Goal: Check status

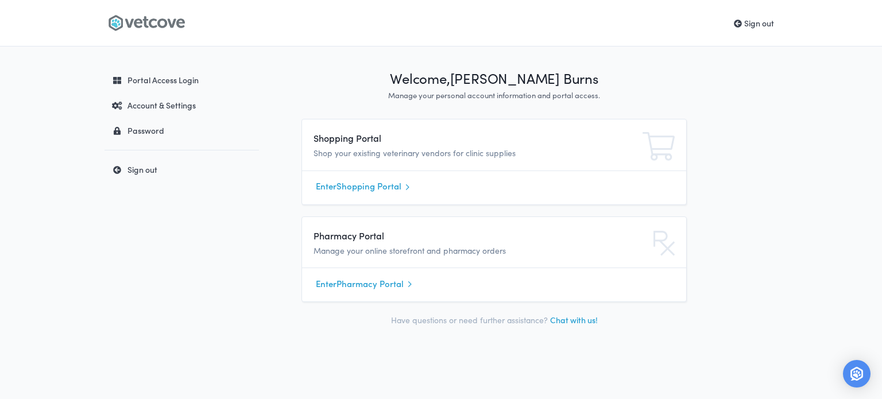
click at [342, 185] on link "Enter Shopping Portal" at bounding box center [494, 186] width 357 height 17
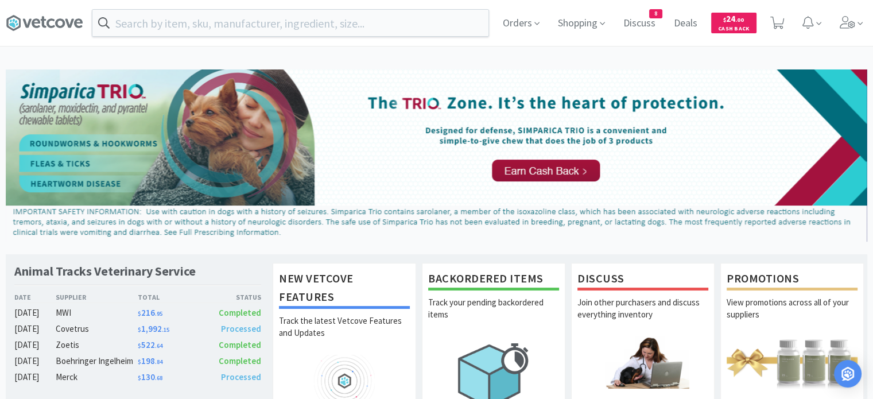
click at [516, 29] on span "Orders" at bounding box center [521, 23] width 46 height 46
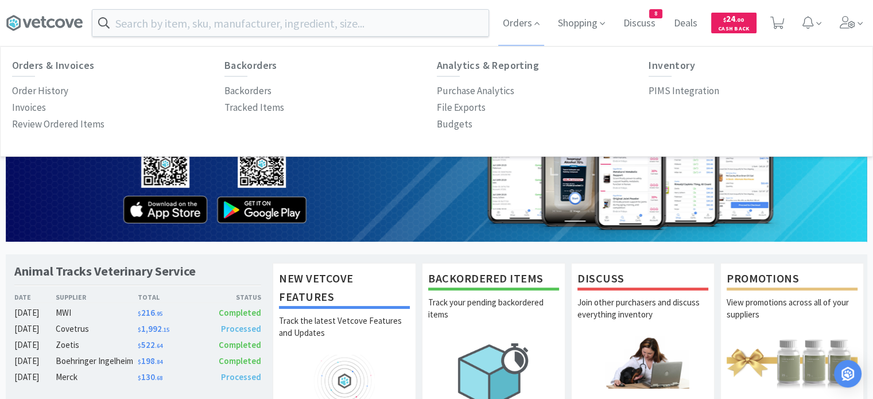
click at [48, 87] on p "Order History" at bounding box center [40, 91] width 56 height 16
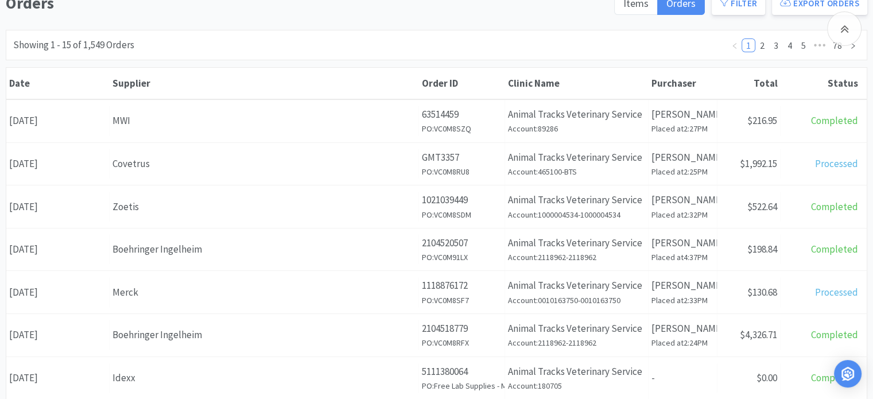
scroll to position [172, 0]
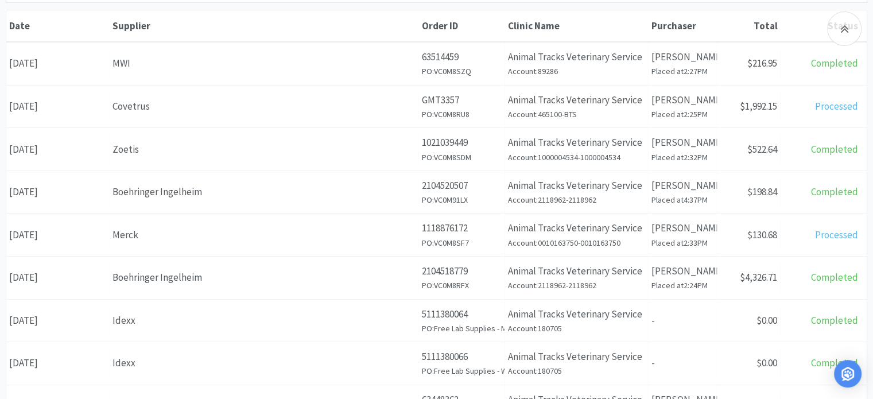
click at [784, 100] on div "Total Processed" at bounding box center [824, 106] width 86 height 29
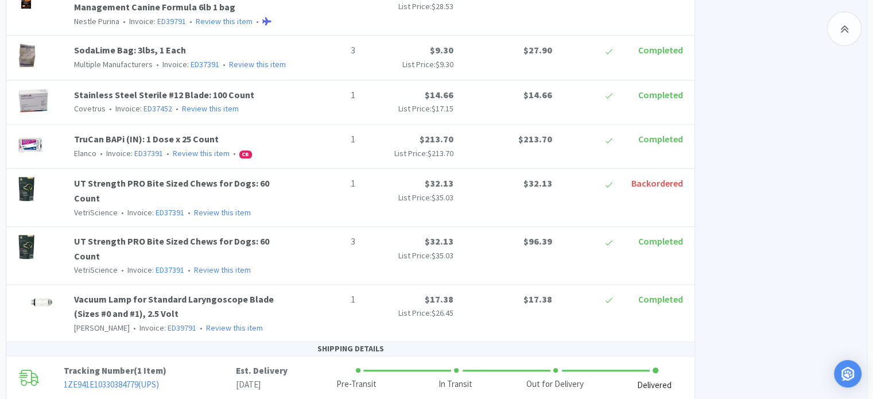
scroll to position [1149, 0]
